Goal: Transaction & Acquisition: Purchase product/service

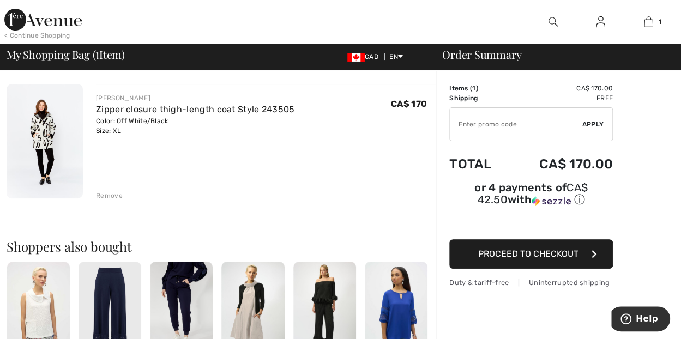
scroll to position [76, 0]
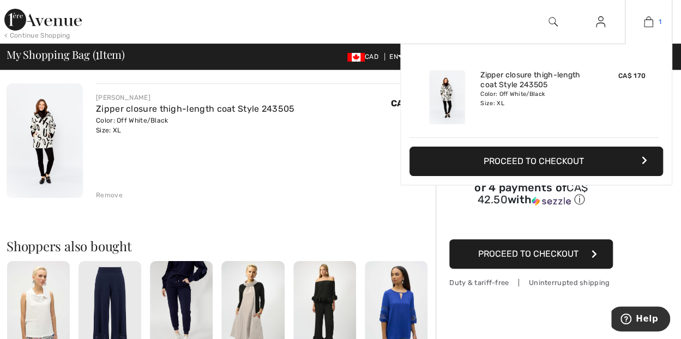
click at [648, 25] on img at bounding box center [648, 21] width 9 height 13
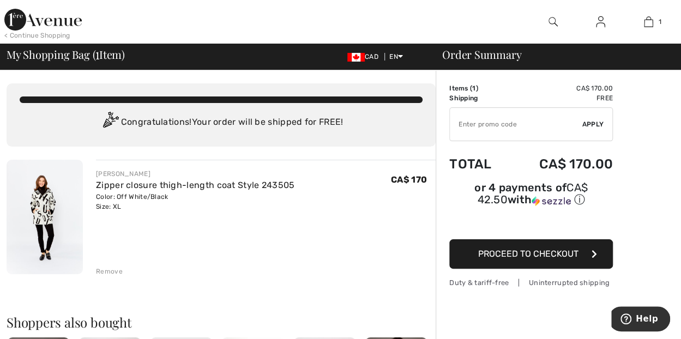
click at [503, 249] on span "Proceed to Checkout" at bounding box center [529, 254] width 100 height 10
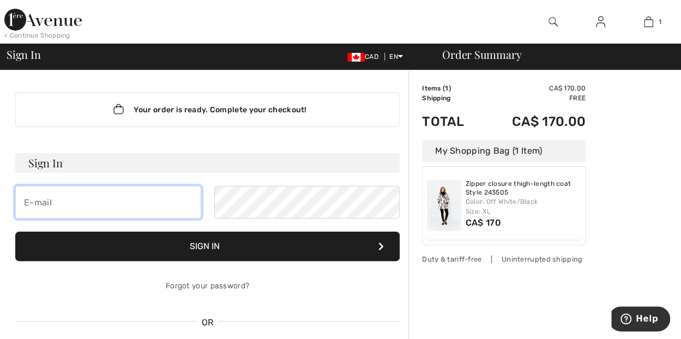
click at [68, 194] on input "email" at bounding box center [108, 202] width 186 height 33
type input "marta@generationcapitalmgmt.com"
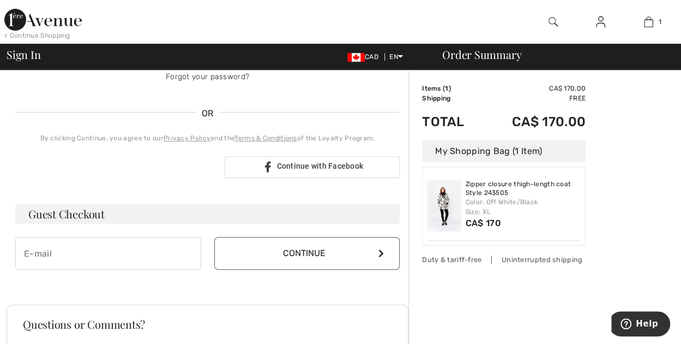
scroll to position [210, 0]
click at [77, 255] on input "email" at bounding box center [108, 252] width 186 height 33
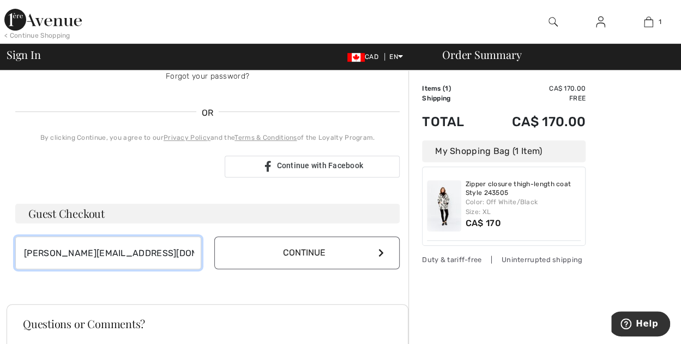
type input "marta@generationcapitalmgmt.com"
drag, startPoint x: 273, startPoint y: 271, endPoint x: 274, endPoint y: 255, distance: 15.9
click at [273, 259] on div "Your order is ready. Complete your checkout! Sign In marta@generationcapitalmgm…" at bounding box center [208, 75] width 402 height 431
click at [279, 241] on button "Continue" at bounding box center [307, 252] width 186 height 33
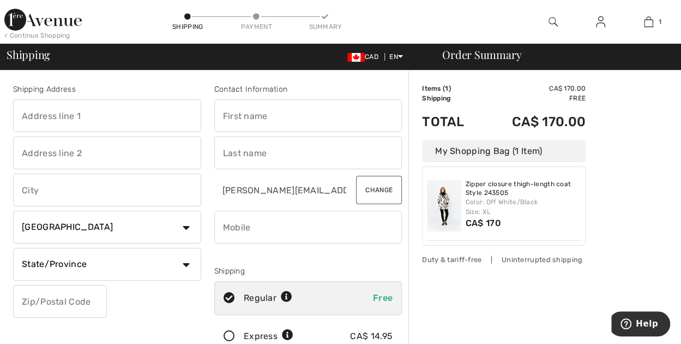
click at [86, 118] on input "text" at bounding box center [107, 115] width 188 height 33
click at [44, 114] on input "text" at bounding box center [107, 115] width 188 height 33
type input "[STREET_ADDRESS][PERSON_NAME]"
click at [230, 119] on input "text" at bounding box center [308, 115] width 188 height 33
type input "Marta"
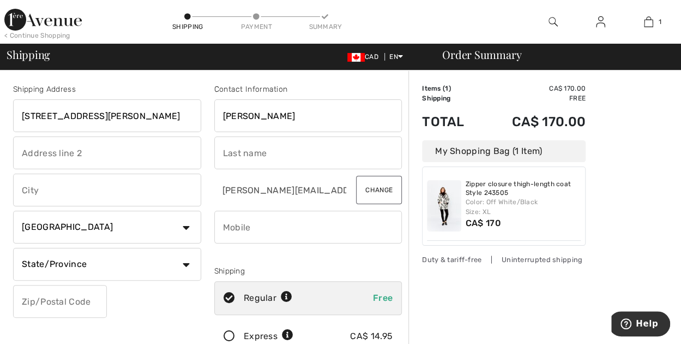
click at [131, 159] on input "text" at bounding box center [107, 152] width 188 height 33
click at [252, 153] on input "text" at bounding box center [308, 152] width 188 height 33
type input "Witer"
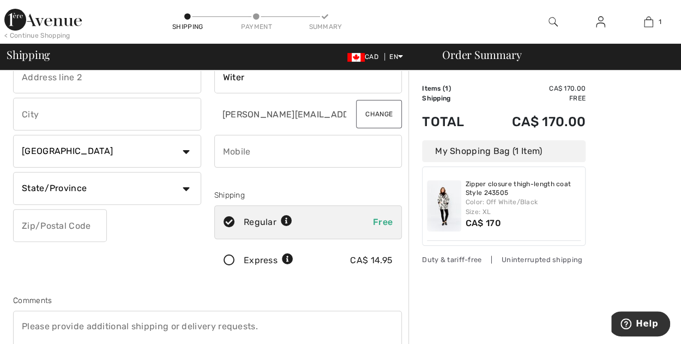
scroll to position [75, 0]
click at [108, 128] on input "text" at bounding box center [107, 114] width 188 height 33
click at [114, 112] on input "text" at bounding box center [107, 114] width 188 height 33
type input "Toronto"
click at [95, 161] on select "Country Canada United States Afghanistan Aland Islands Albania Algeria American…" at bounding box center [107, 151] width 188 height 33
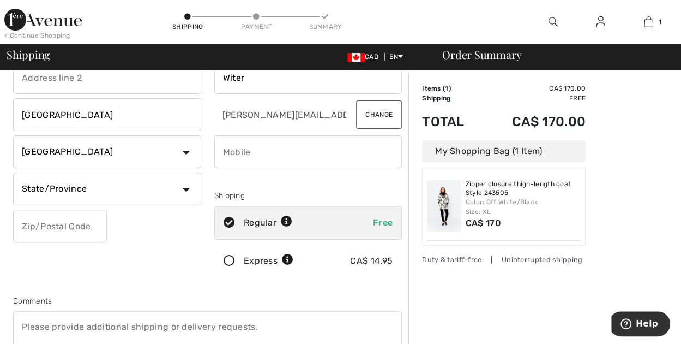
click at [97, 163] on select "Country Canada United States Afghanistan Aland Islands Albania Algeria American…" at bounding box center [107, 151] width 188 height 33
click at [280, 160] on input "phone" at bounding box center [308, 151] width 188 height 33
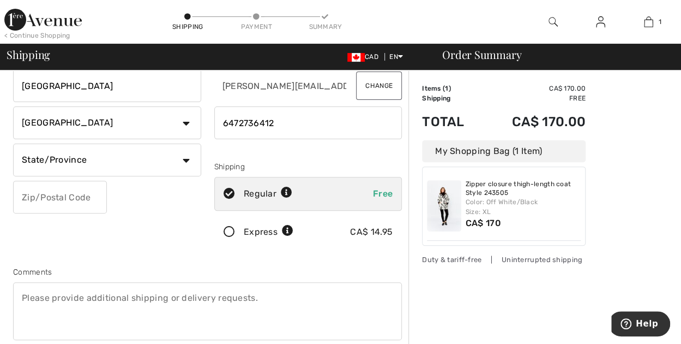
scroll to position [105, 0]
type input "6472736412"
click at [188, 154] on select "State/Province Alberta British Columbia Manitoba New Brunswick Newfoundland and…" at bounding box center [107, 159] width 188 height 33
select select "ON"
click at [13, 143] on select "State/Province Alberta British Columbia Manitoba New Brunswick Newfoundland and…" at bounding box center [107, 159] width 188 height 33
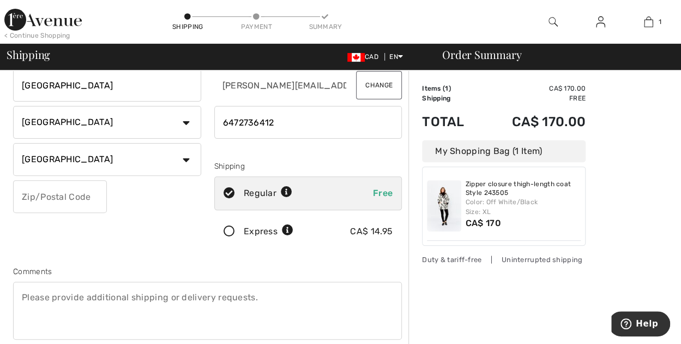
click at [102, 213] on div "Shipping Address 15 Ashley Park Rd Toronto Country Canada United States Afghani…" at bounding box center [107, 116] width 201 height 274
click at [98, 200] on input "text" at bounding box center [60, 196] width 94 height 33
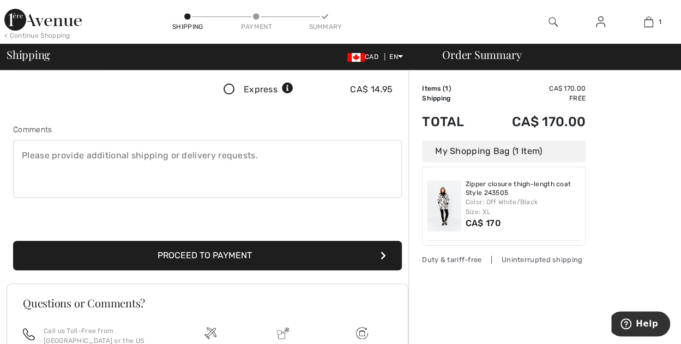
scroll to position [247, 0]
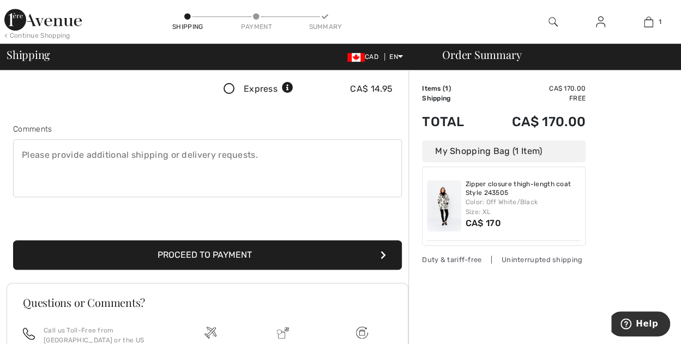
type input "M9A4C9"
click at [169, 252] on button "Proceed to Payment" at bounding box center [207, 254] width 389 height 29
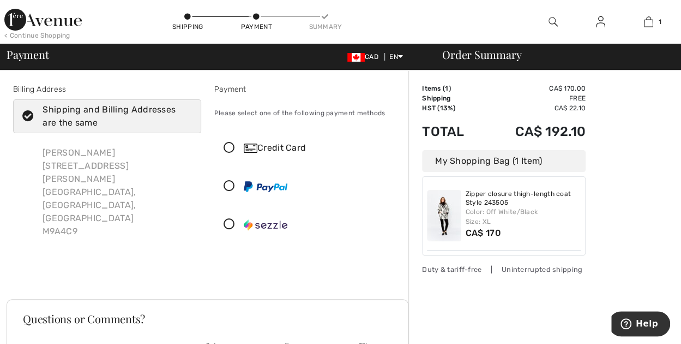
click at [229, 146] on icon at bounding box center [229, 147] width 29 height 11
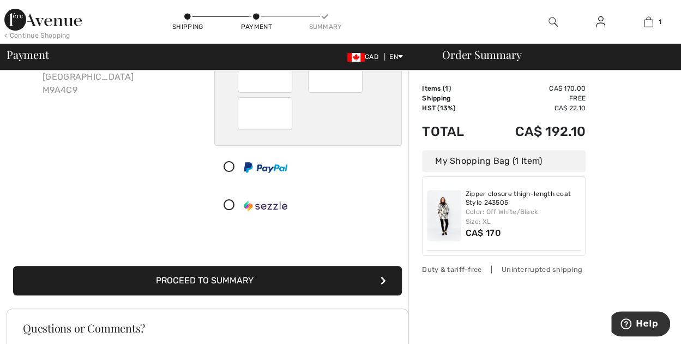
scroll to position [141, 0]
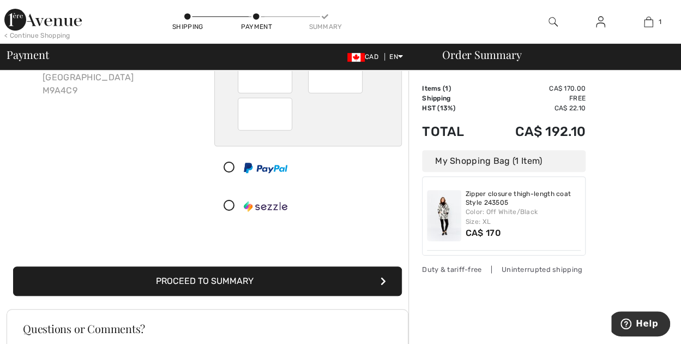
click at [273, 274] on button "Proceed to Summary" at bounding box center [207, 280] width 389 height 29
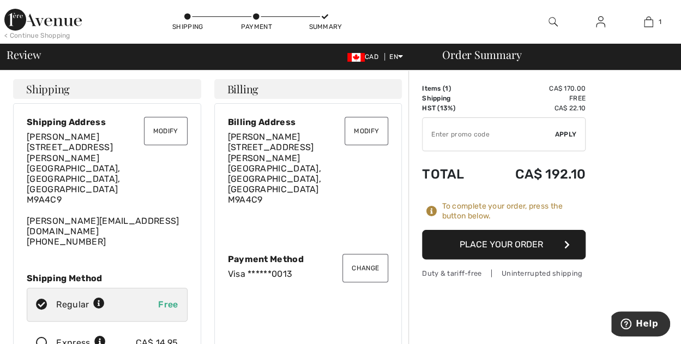
click at [515, 248] on button "Place Your Order" at bounding box center [504, 244] width 164 height 29
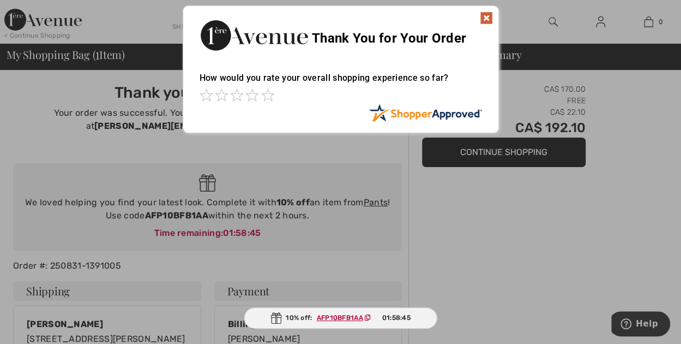
click at [485, 16] on img at bounding box center [486, 17] width 13 height 13
